Goal: Check status: Check status

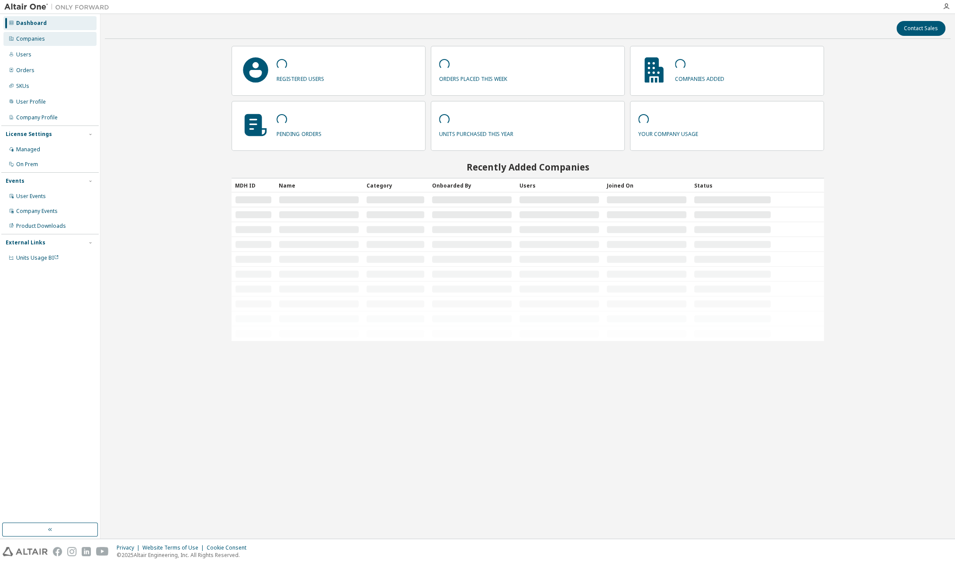
click at [44, 41] on div "Companies" at bounding box center [49, 39] width 93 height 14
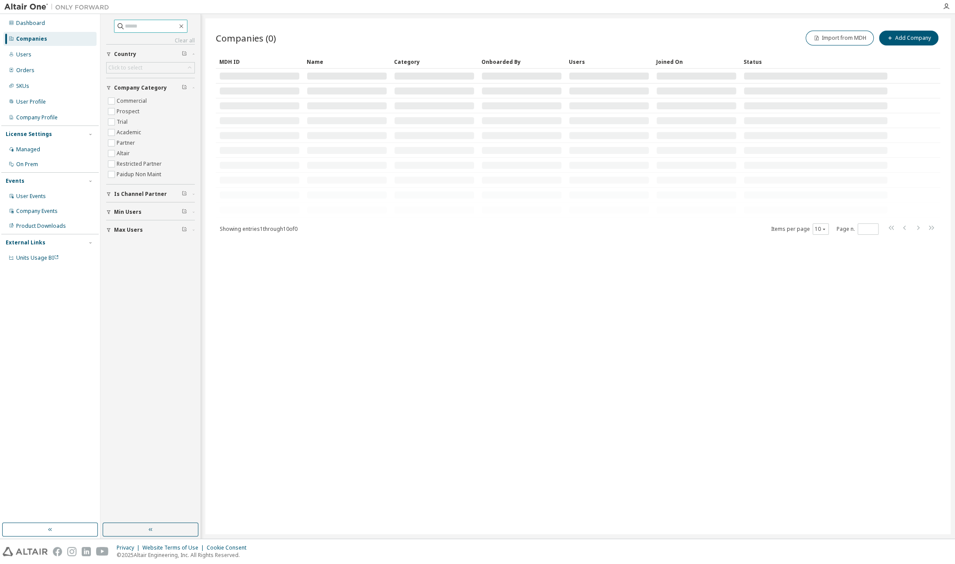
click at [167, 25] on input "text" at bounding box center [151, 26] width 52 height 9
type input "**********"
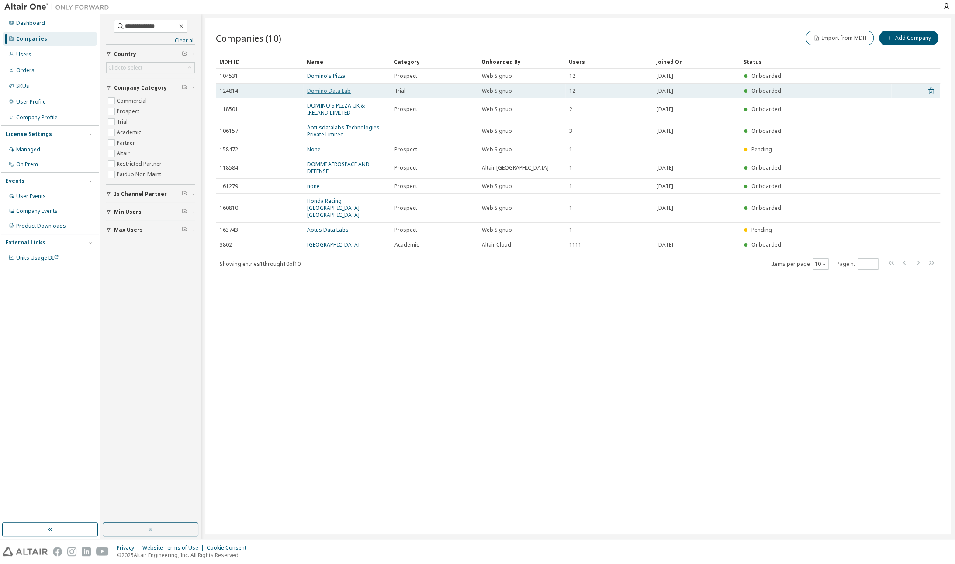
click at [337, 90] on link "Domino Data Lab" at bounding box center [329, 90] width 44 height 7
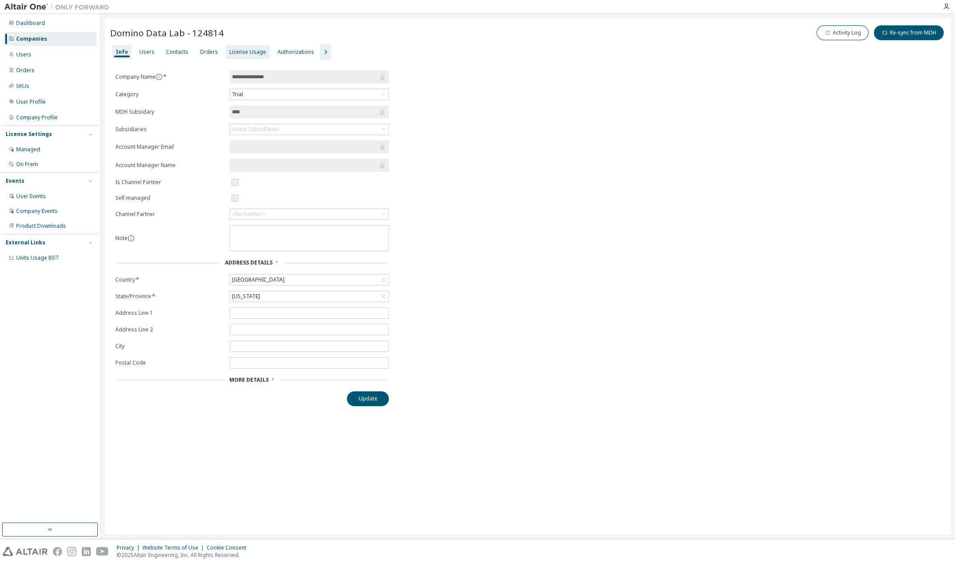
click at [235, 49] on div "License Usage" at bounding box center [247, 52] width 37 height 7
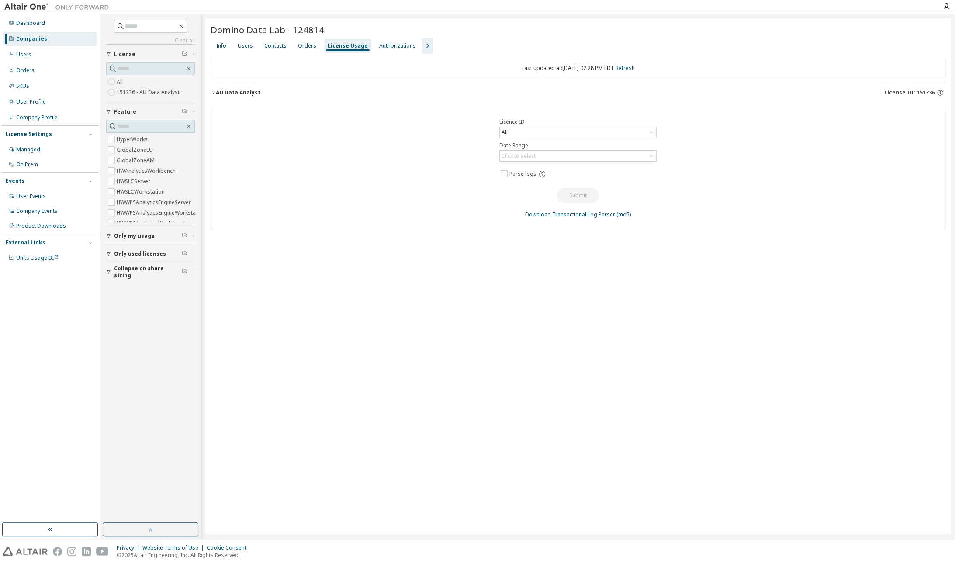
click at [228, 99] on button "AU Data Analyst License ID: 151236" at bounding box center [578, 92] width 735 height 19
